Goal: Information Seeking & Learning: Stay updated

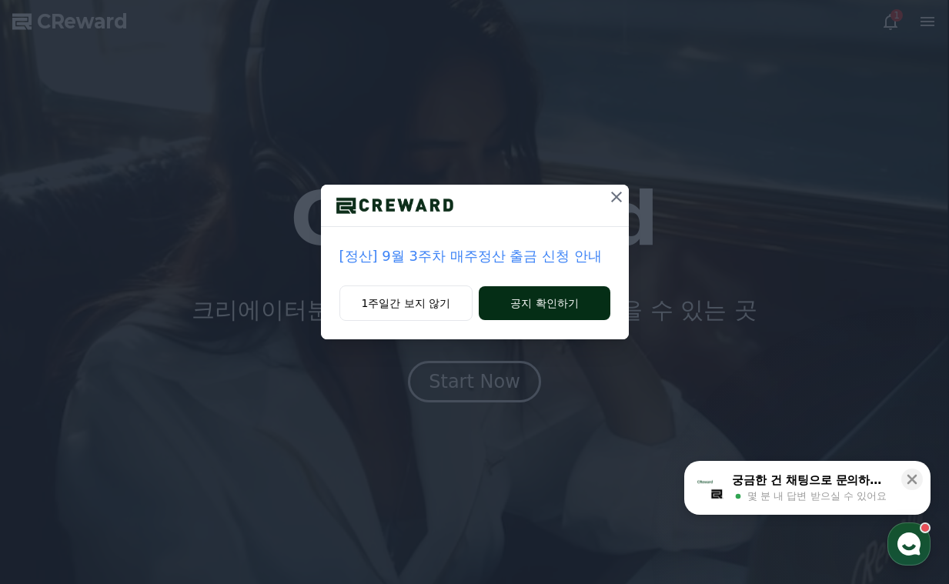
click at [516, 299] on button "공지 확인하기" at bounding box center [544, 303] width 131 height 34
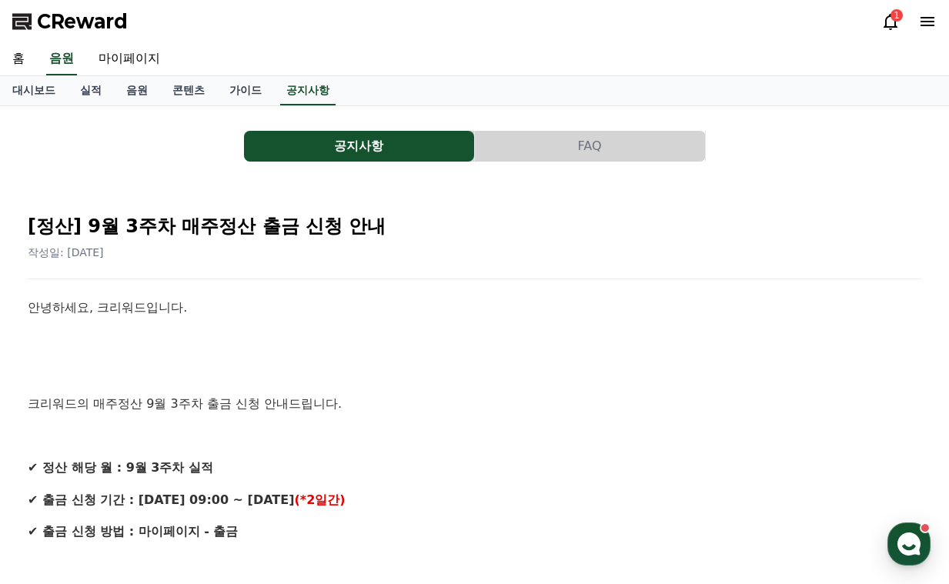
click at [898, 27] on icon at bounding box center [891, 21] width 18 height 18
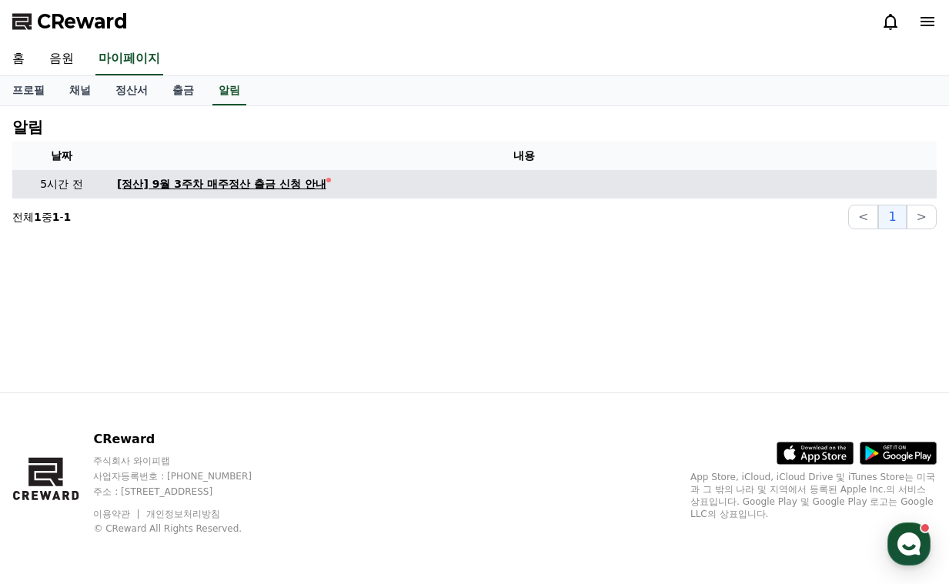
click at [266, 186] on div "[정산] 9월 3주차 매주정산 출금 신청 안내" at bounding box center [221, 184] width 209 height 16
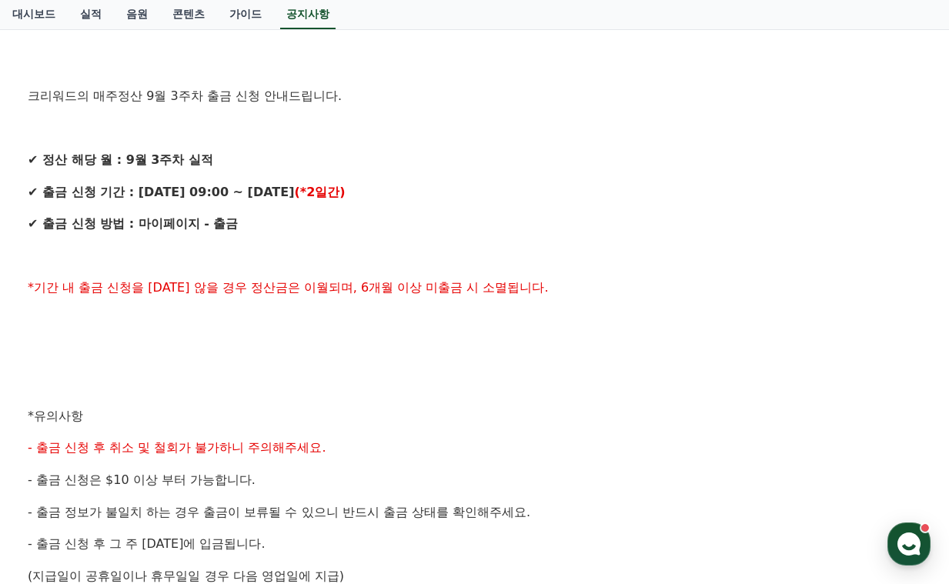
scroll to position [539, 0]
